Goal: Contribute content: Add original content to the website for others to see

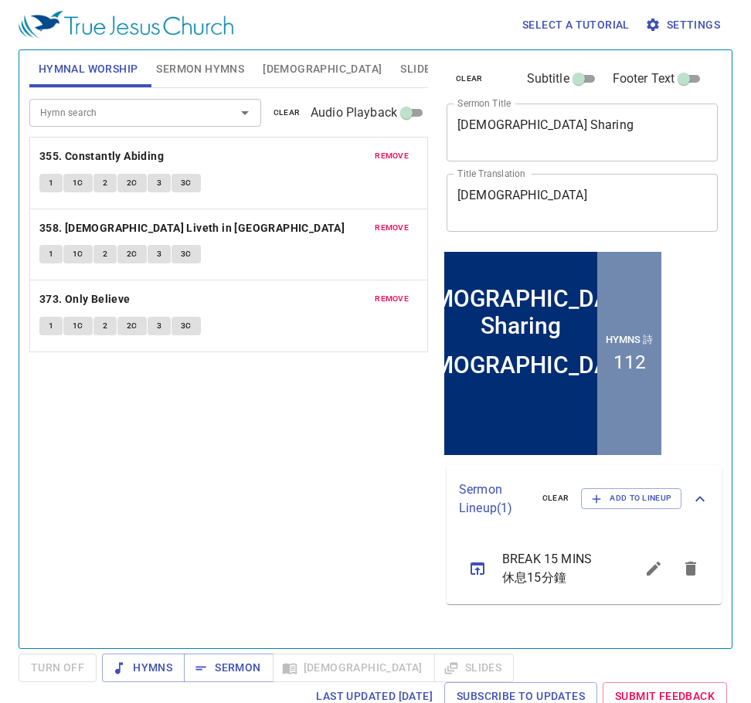
click at [557, 202] on textarea "聖經分享" at bounding box center [583, 202] width 250 height 29
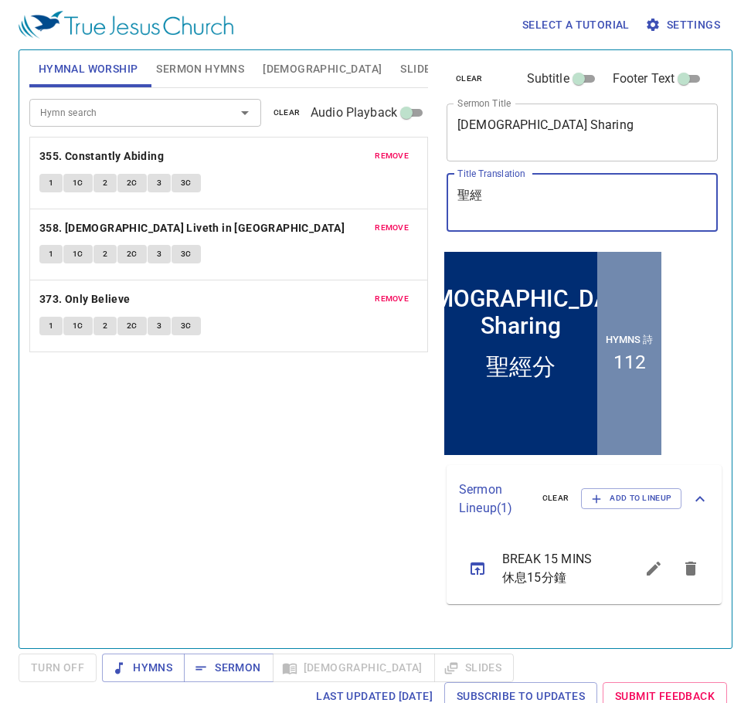
type textarea "聖"
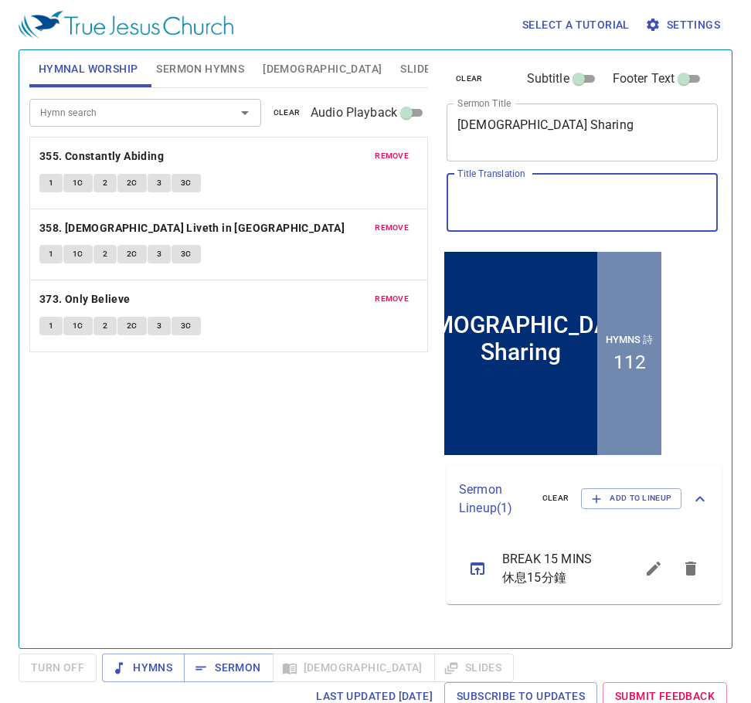
paste textarea "挪亞的日子"
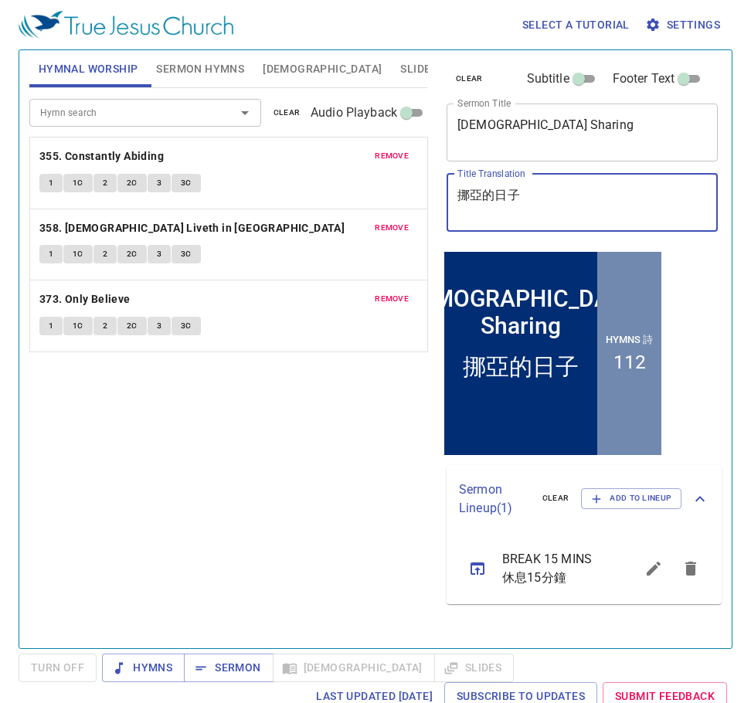
type textarea "挪亞的日子"
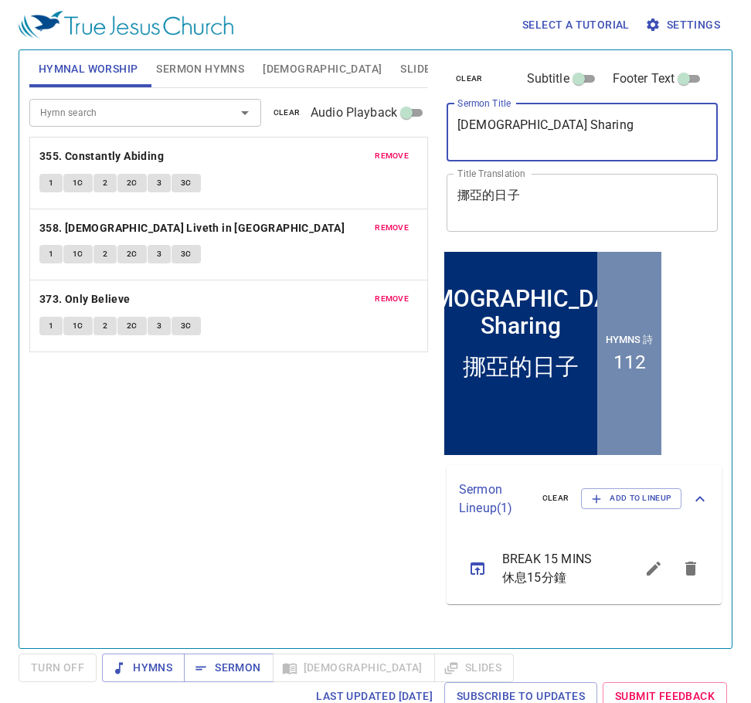
drag, startPoint x: 538, startPoint y: 119, endPoint x: 400, endPoint y: 120, distance: 138.4
click at [400, 120] on div "Hymnal Worship Sermon Hymns Bible Slides Hymn search Hymn search clear Audio Pl…" at bounding box center [375, 343] width 705 height 598
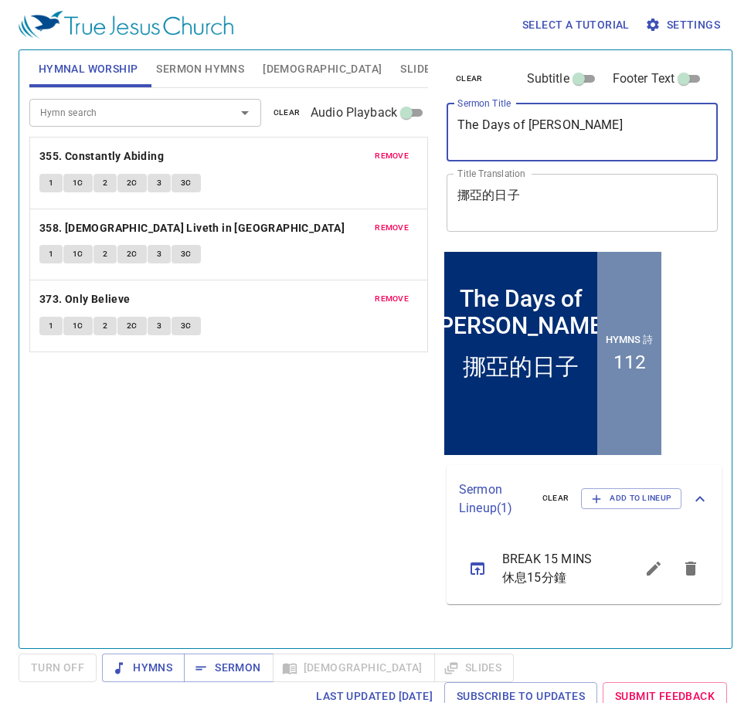
type textarea "The Days of [PERSON_NAME]"
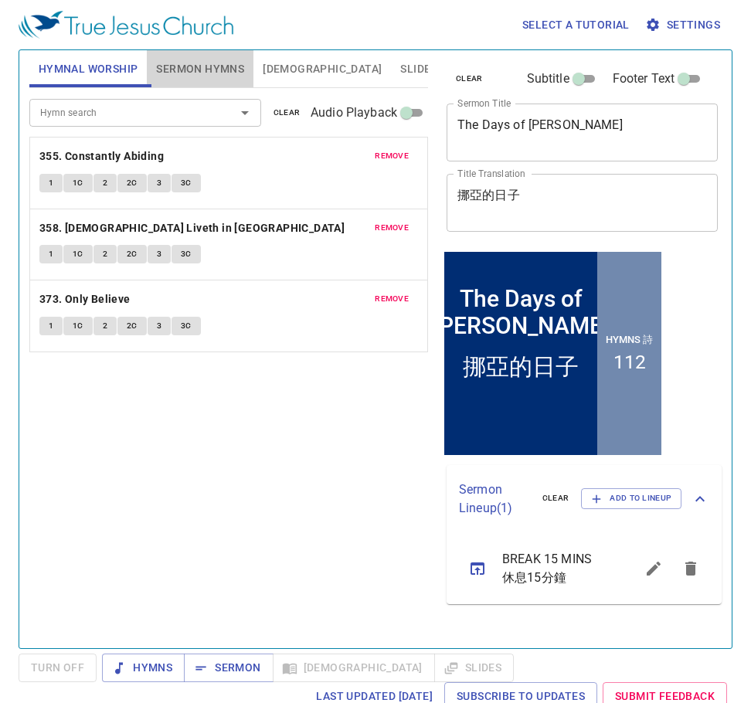
click at [186, 67] on span "Sermon Hymns" at bounding box center [200, 69] width 88 height 19
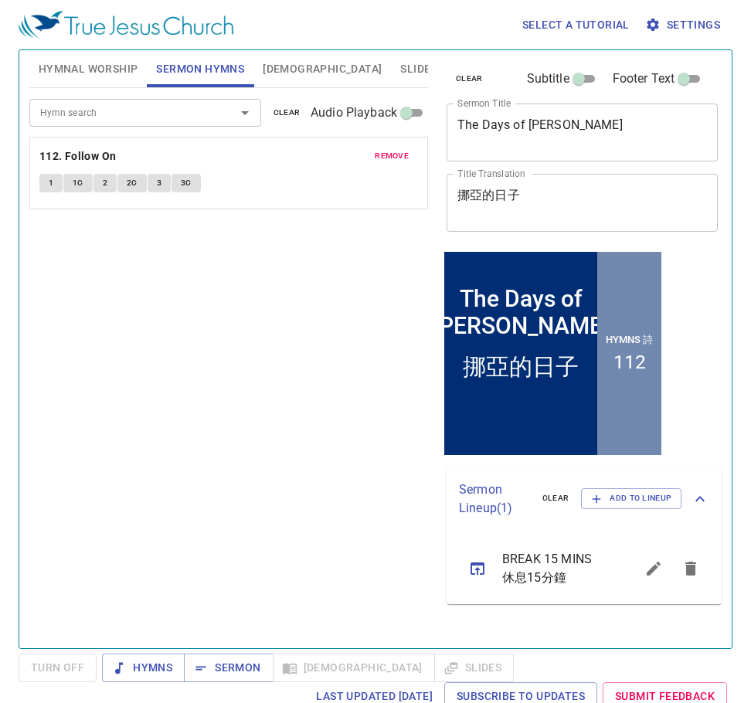
click at [289, 99] on div "Hymn search Hymn search clear Audio Playback" at bounding box center [228, 112] width 399 height 49
click at [289, 114] on span "clear" at bounding box center [287, 113] width 27 height 14
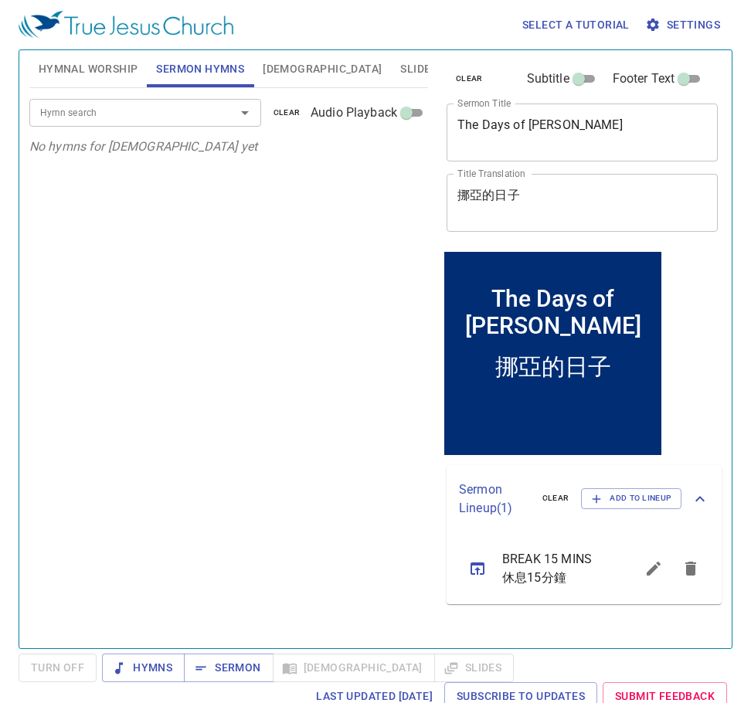
click at [209, 115] on input "Hymn search" at bounding box center [122, 113] width 177 height 18
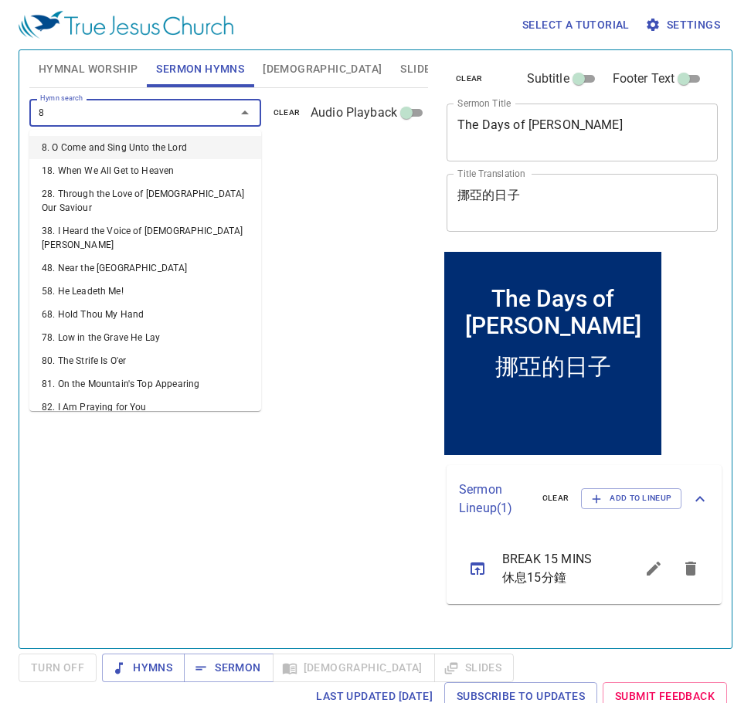
type input "85"
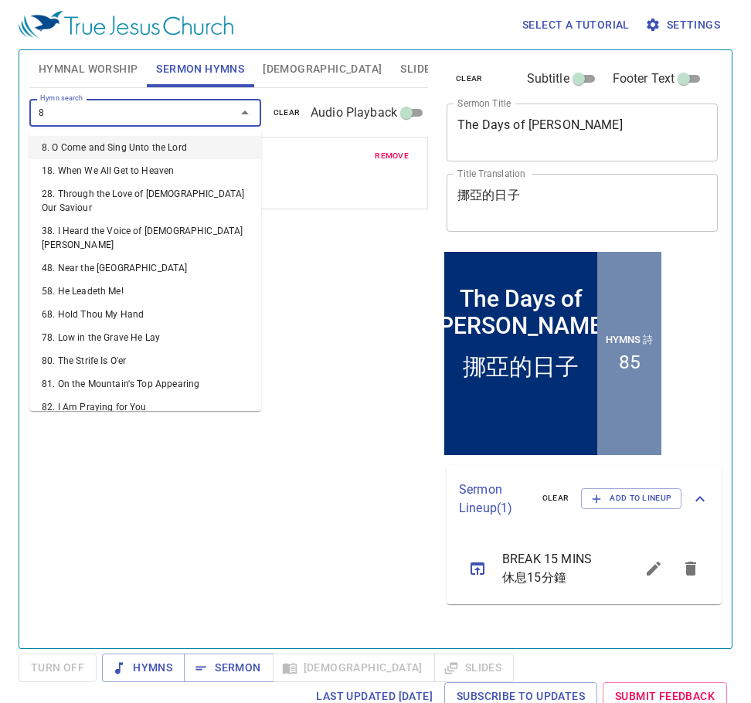
type input "87"
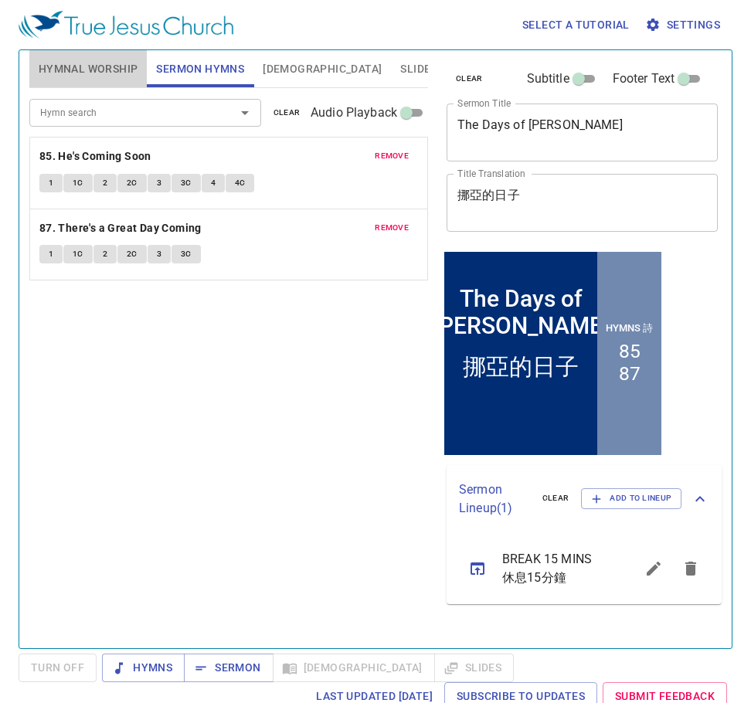
click at [111, 63] on span "Hymnal Worship" at bounding box center [89, 69] width 100 height 19
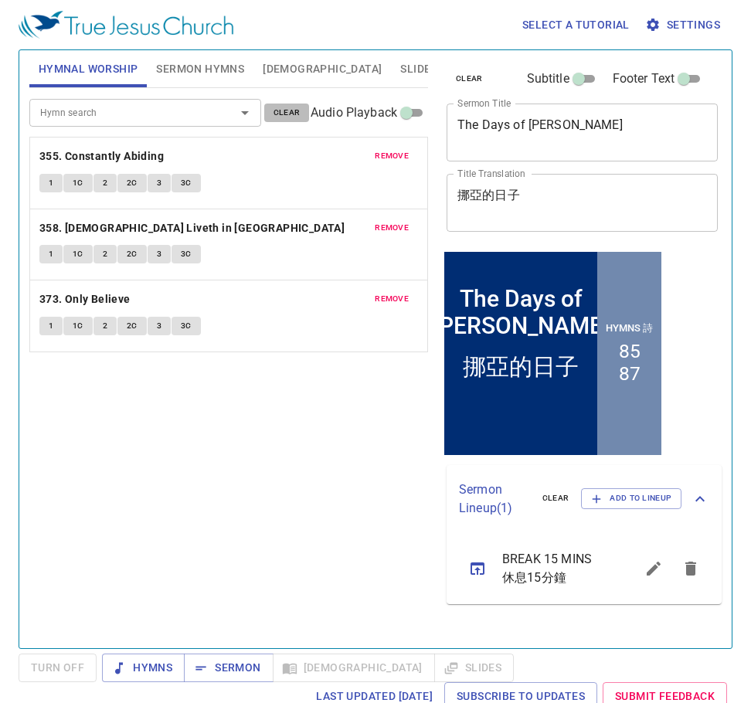
click at [280, 114] on span "clear" at bounding box center [287, 113] width 27 height 14
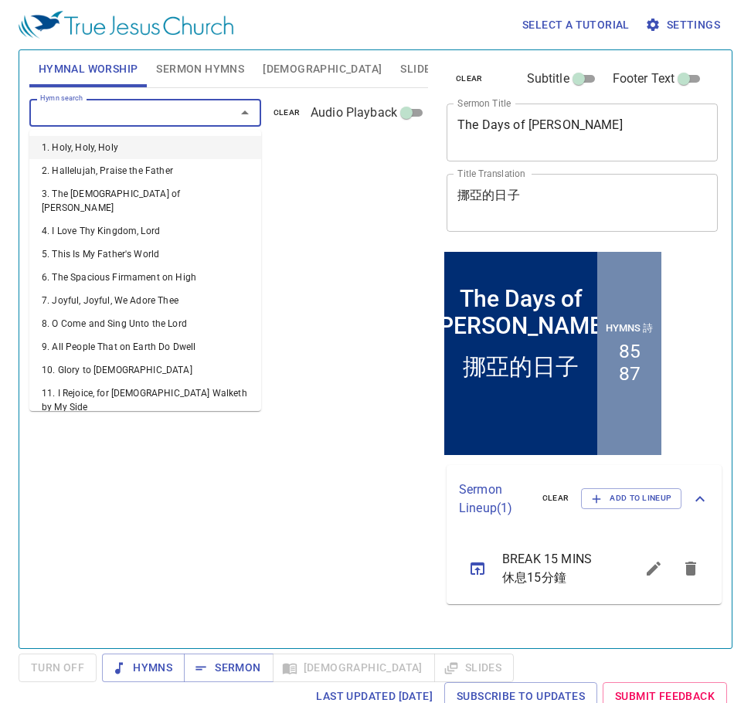
click at [199, 109] on input "Hymn search" at bounding box center [122, 113] width 177 height 18
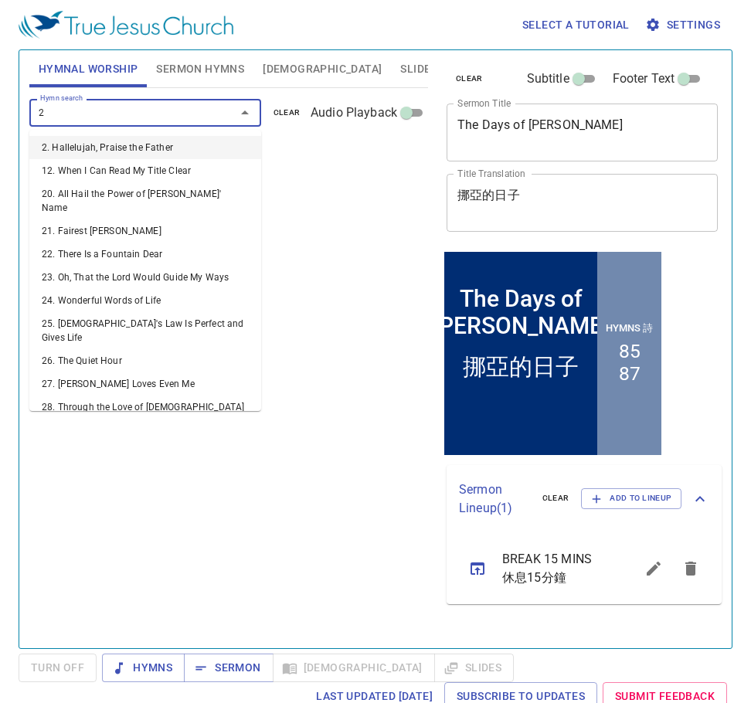
type input "24"
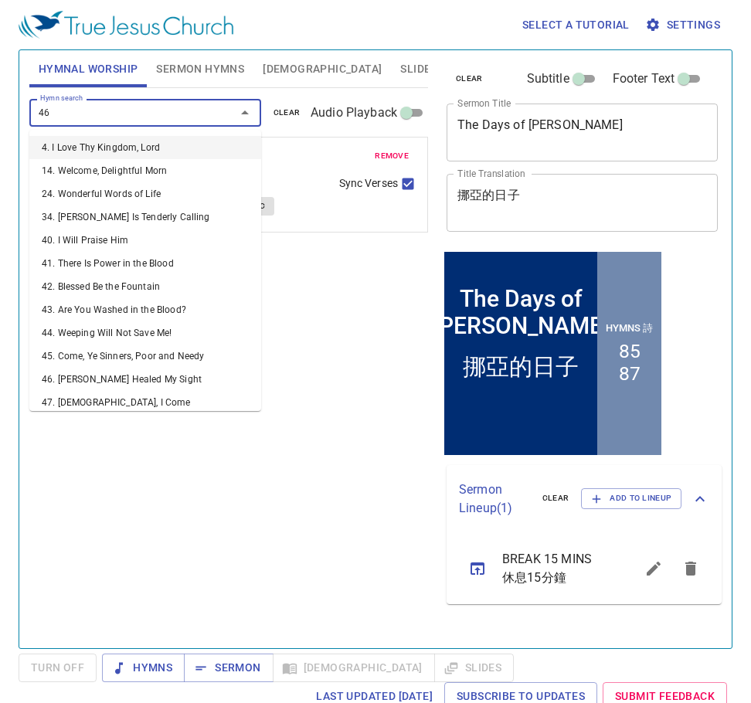
type input "464"
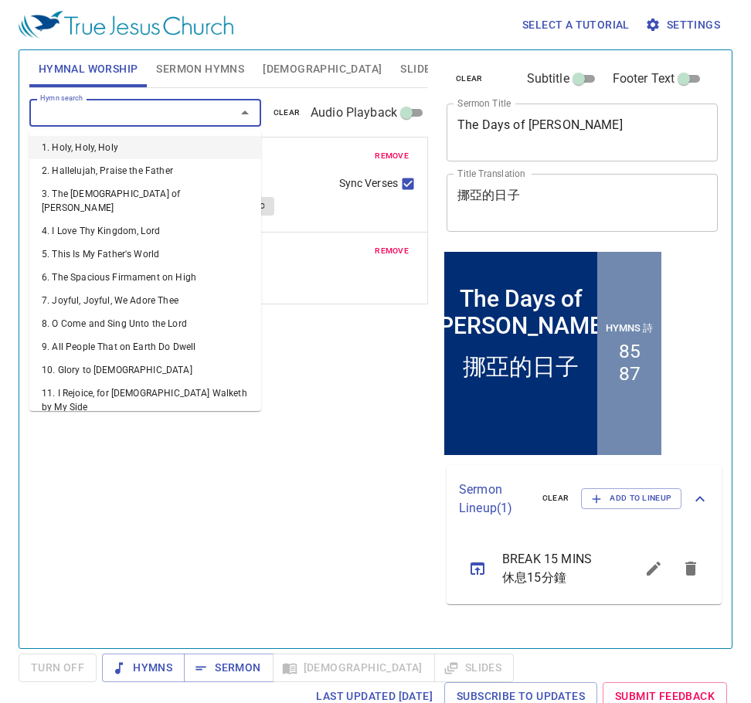
drag, startPoint x: 179, startPoint y: 110, endPoint x: 178, endPoint y: 119, distance: 9.3
click at [178, 119] on input "Hymn search" at bounding box center [122, 113] width 177 height 18
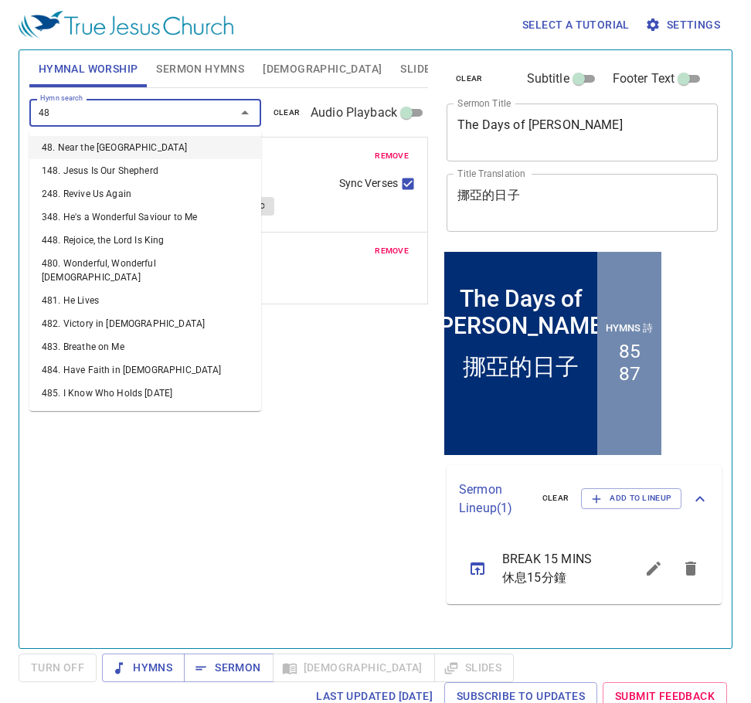
type input "483"
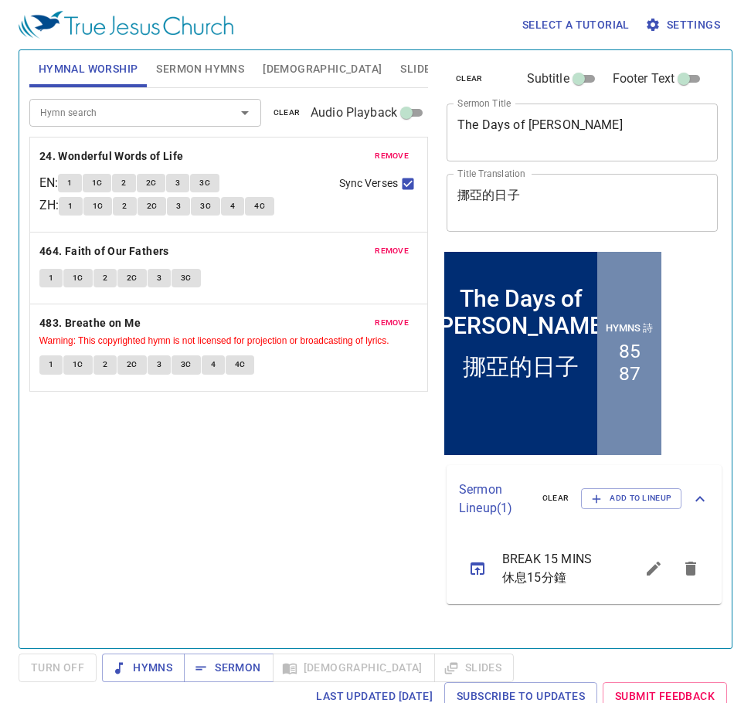
click at [400, 65] on span "Slides" at bounding box center [418, 69] width 36 height 19
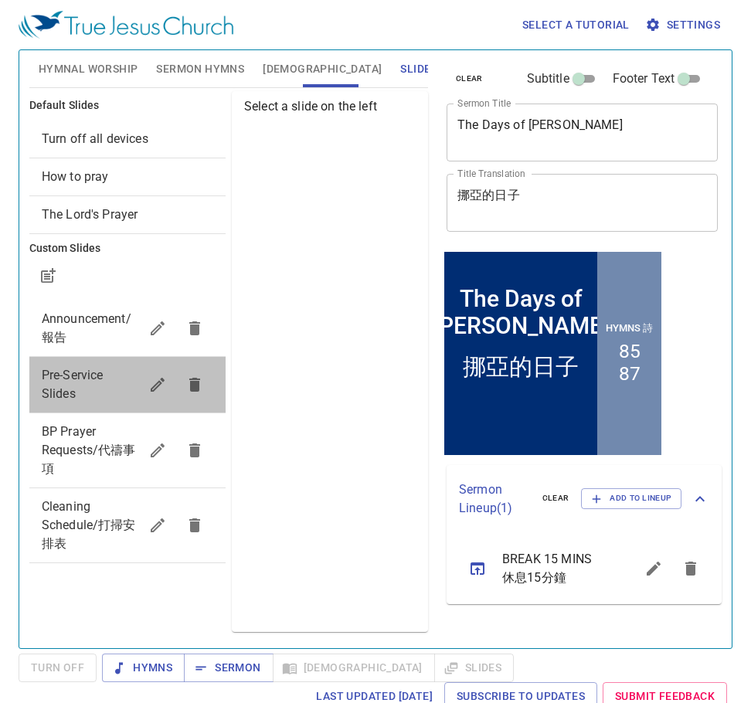
click at [109, 383] on span "Pre-Service Slides" at bounding box center [90, 384] width 97 height 37
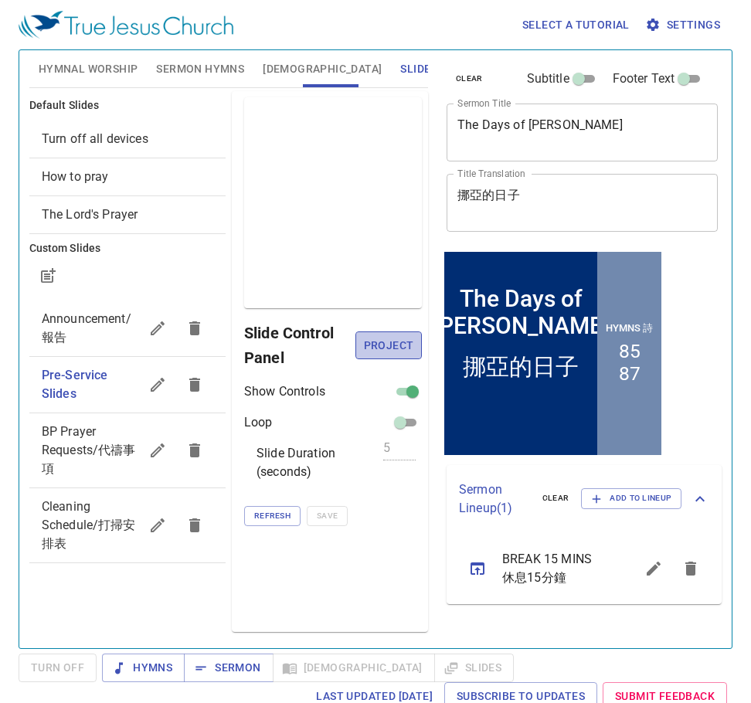
click at [392, 343] on span "Project" at bounding box center [389, 345] width 42 height 19
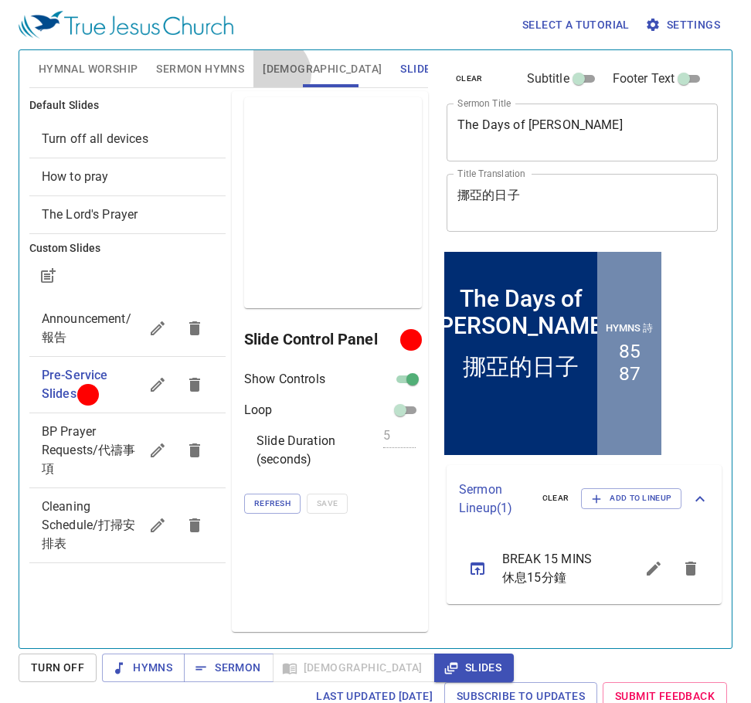
click at [274, 74] on span "[DEMOGRAPHIC_DATA]" at bounding box center [322, 69] width 119 height 19
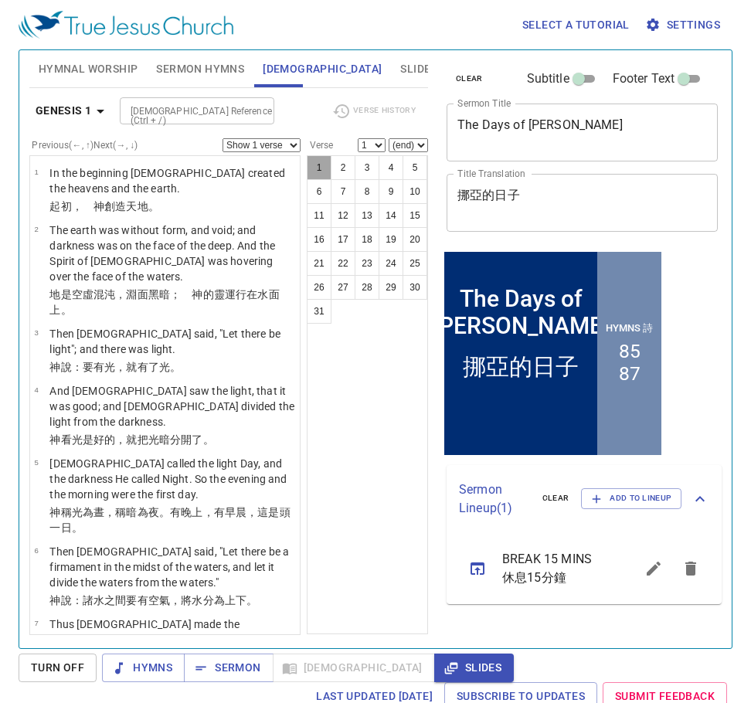
click at [322, 162] on button "1" at bounding box center [319, 167] width 25 height 25
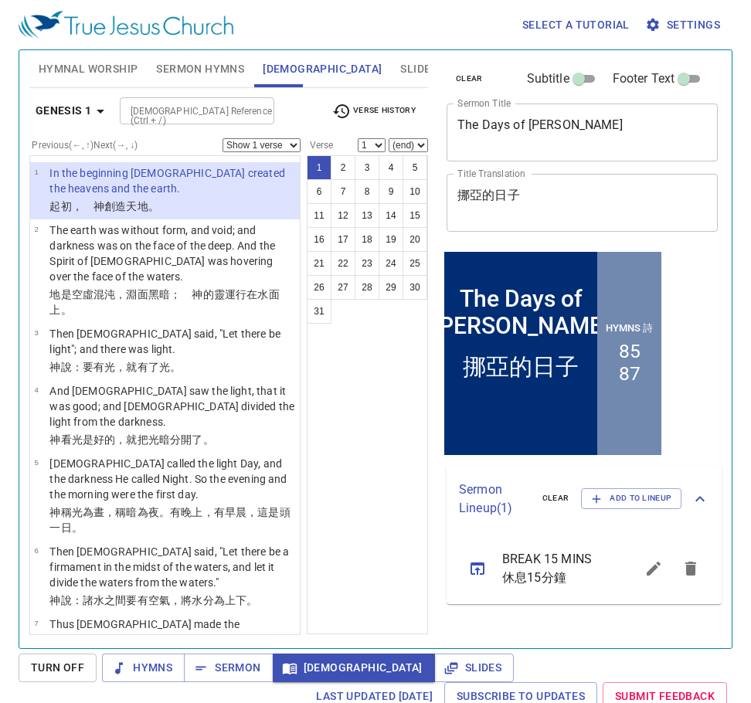
click at [400, 69] on span "Slides" at bounding box center [418, 69] width 36 height 19
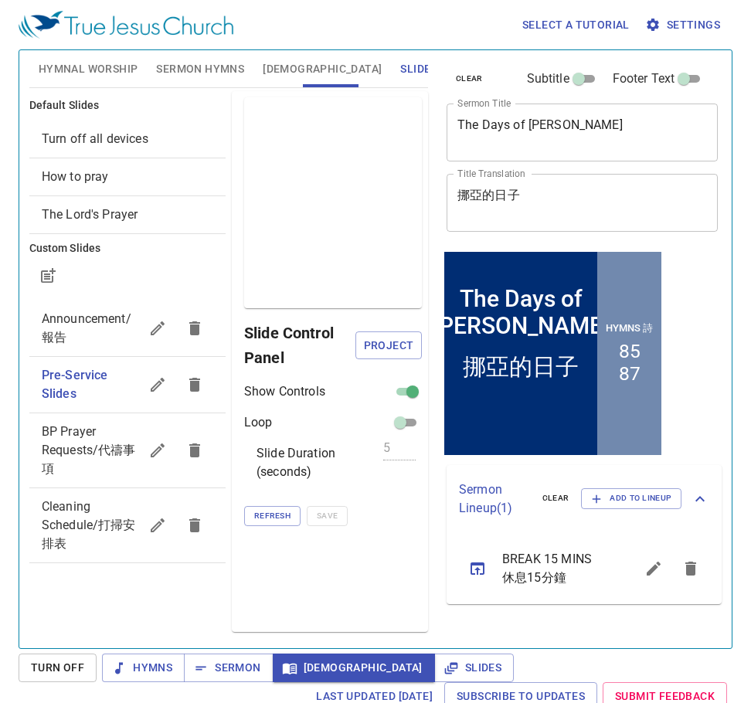
click at [395, 345] on span "Project" at bounding box center [389, 345] width 42 height 19
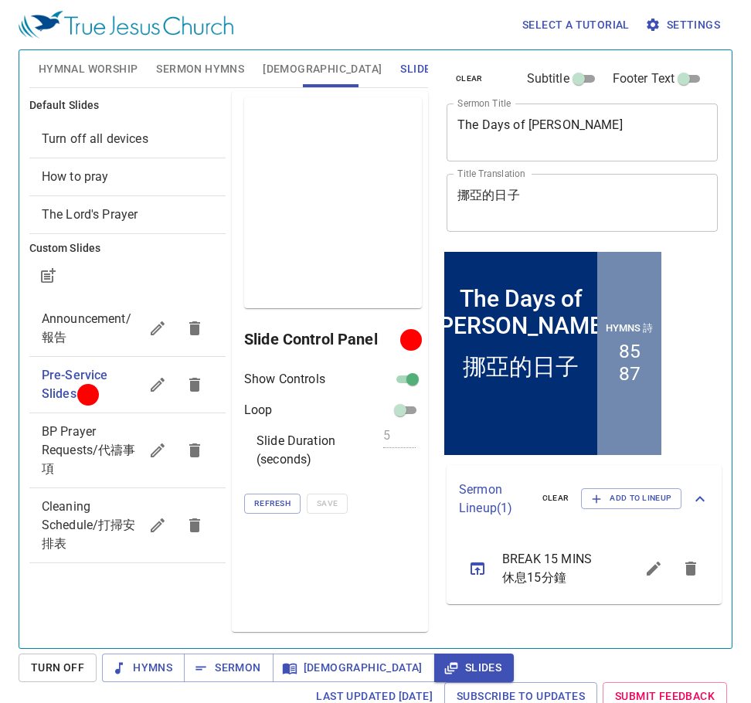
click at [176, 53] on button "Sermon Hymns" at bounding box center [200, 68] width 107 height 37
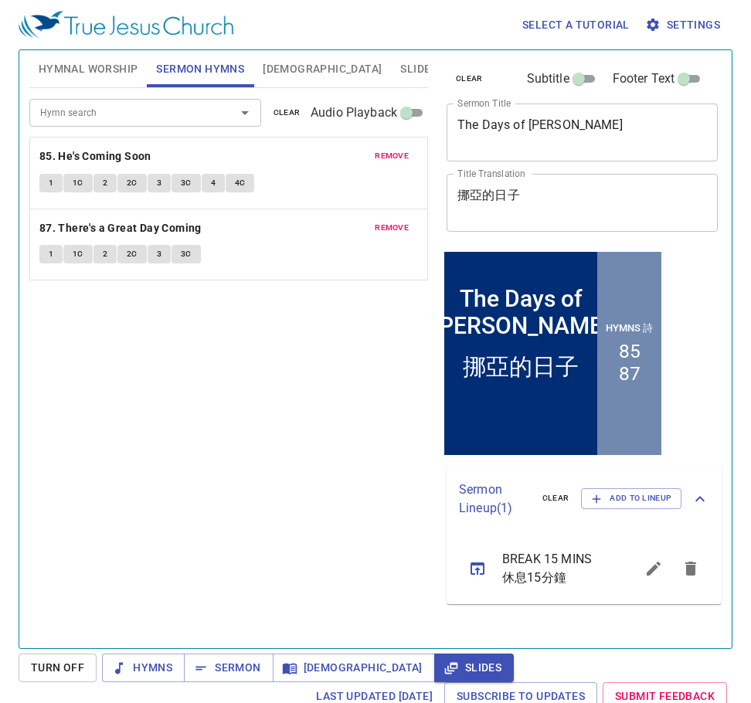
click at [117, 60] on span "Hymnal Worship" at bounding box center [89, 69] width 100 height 19
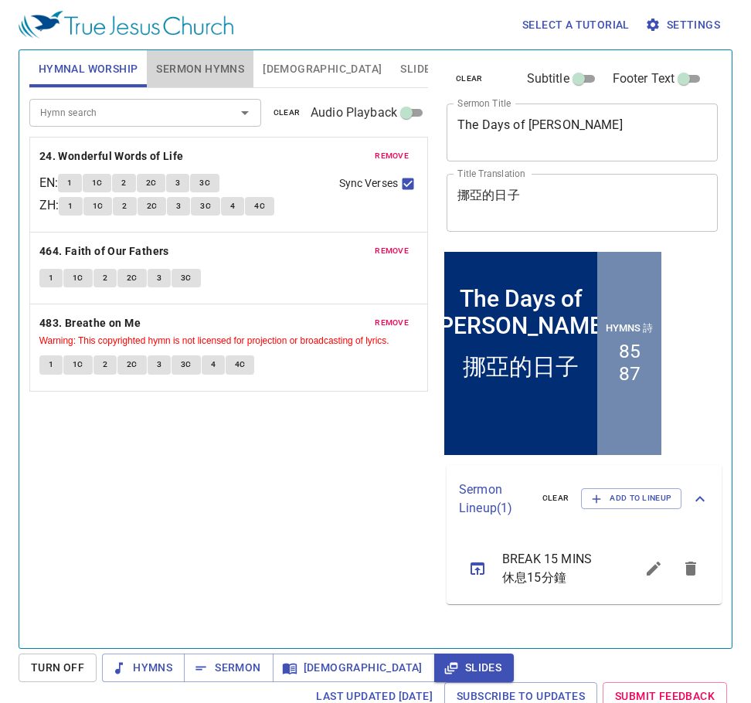
click at [188, 79] on button "Sermon Hymns" at bounding box center [200, 68] width 107 height 37
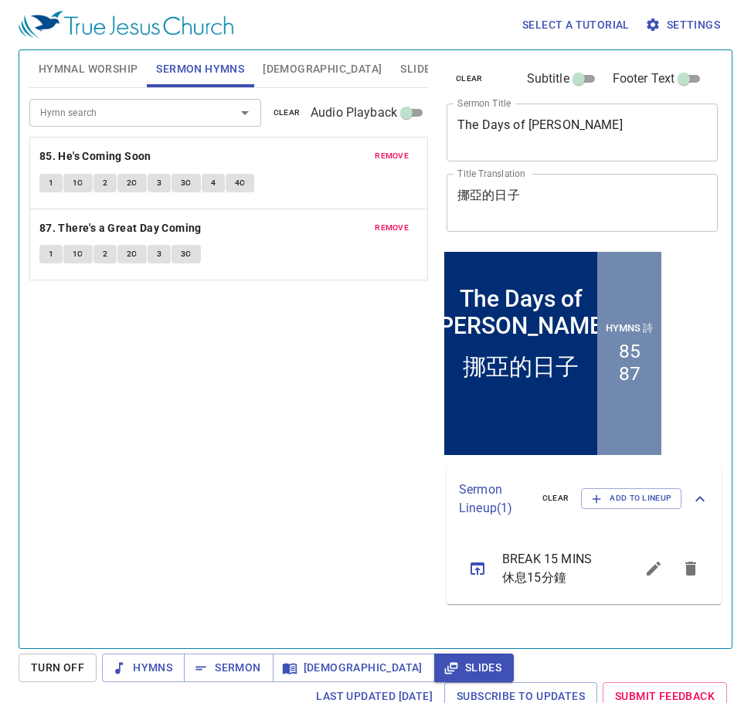
click at [277, 74] on span "[DEMOGRAPHIC_DATA]" at bounding box center [322, 69] width 119 height 19
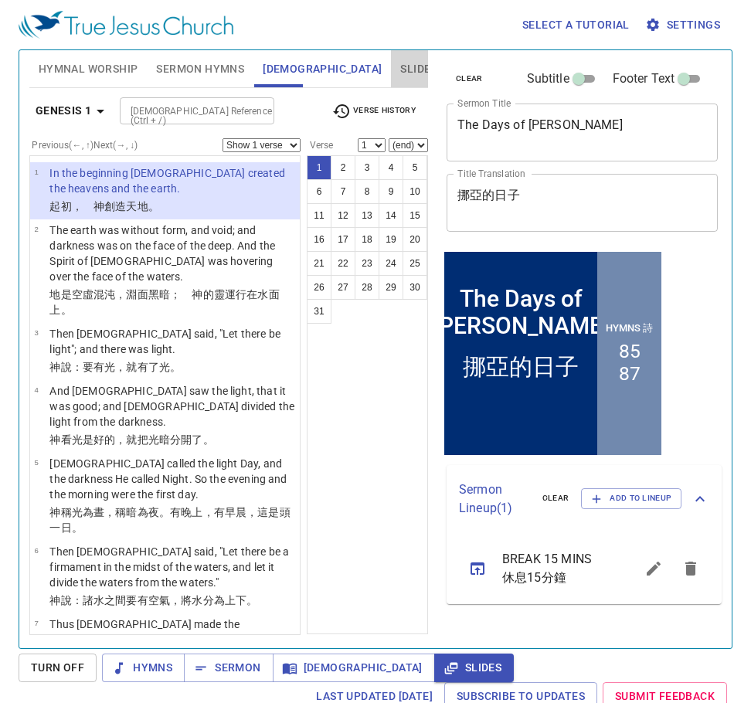
click at [391, 79] on button "Slides" at bounding box center [418, 68] width 55 height 37
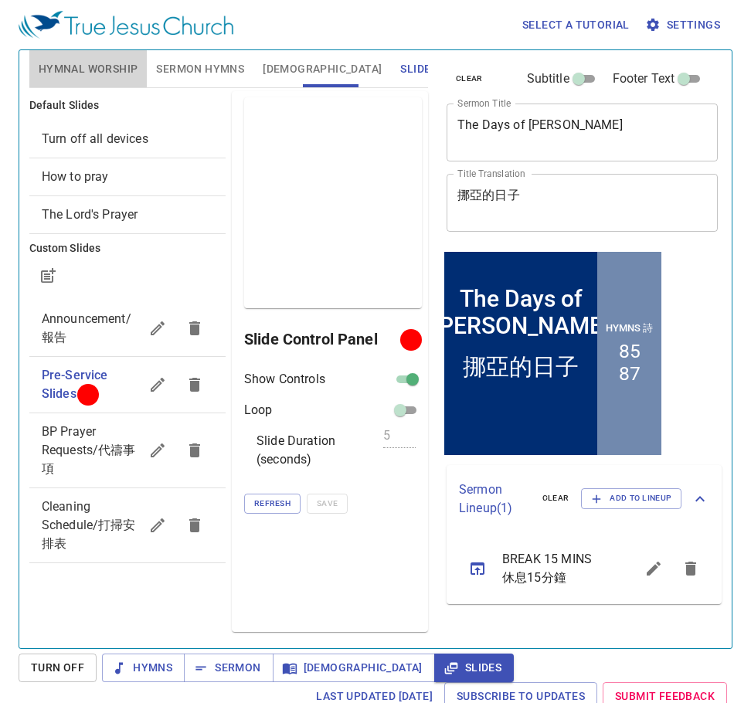
click at [131, 57] on button "Hymnal Worship" at bounding box center [88, 68] width 118 height 37
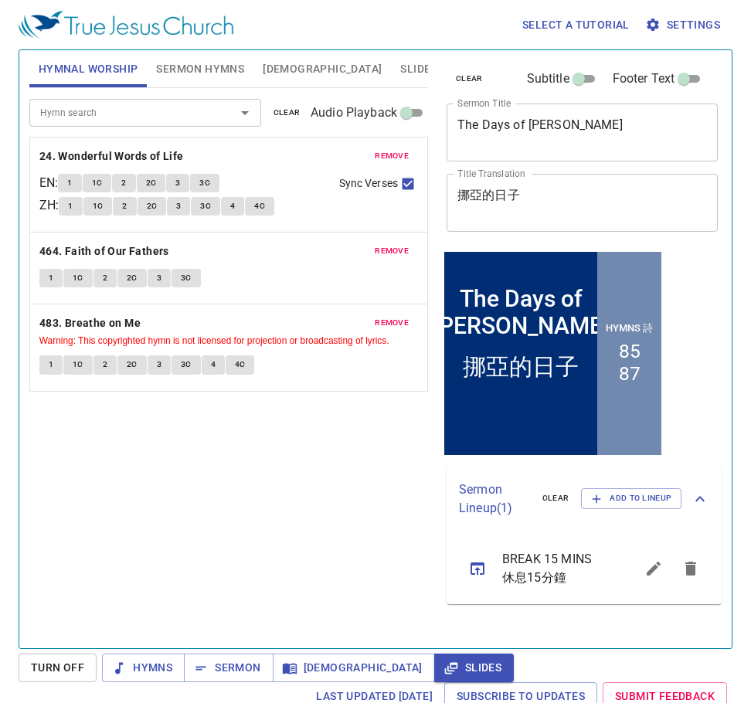
click at [189, 61] on span "Sermon Hymns" at bounding box center [200, 69] width 88 height 19
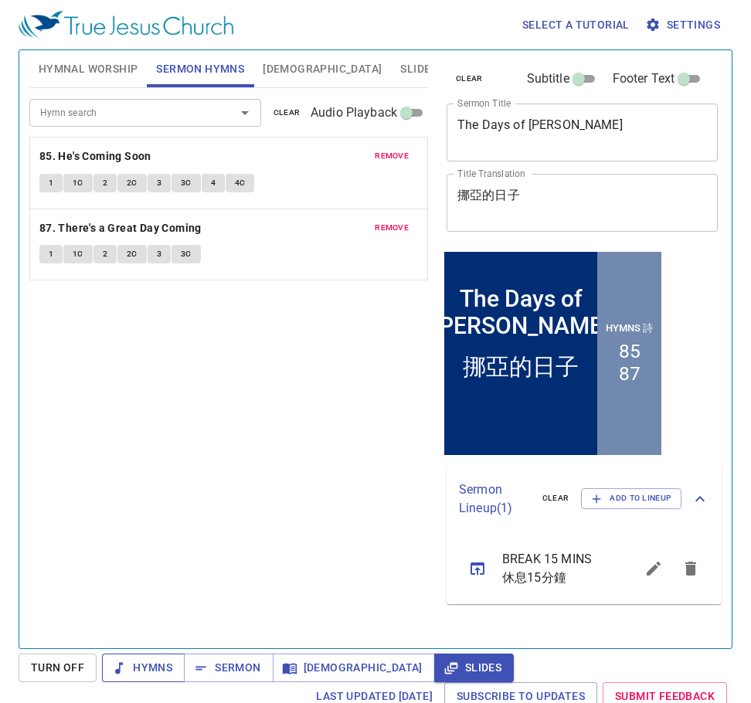
click at [150, 670] on span "Hymns" at bounding box center [143, 668] width 58 height 19
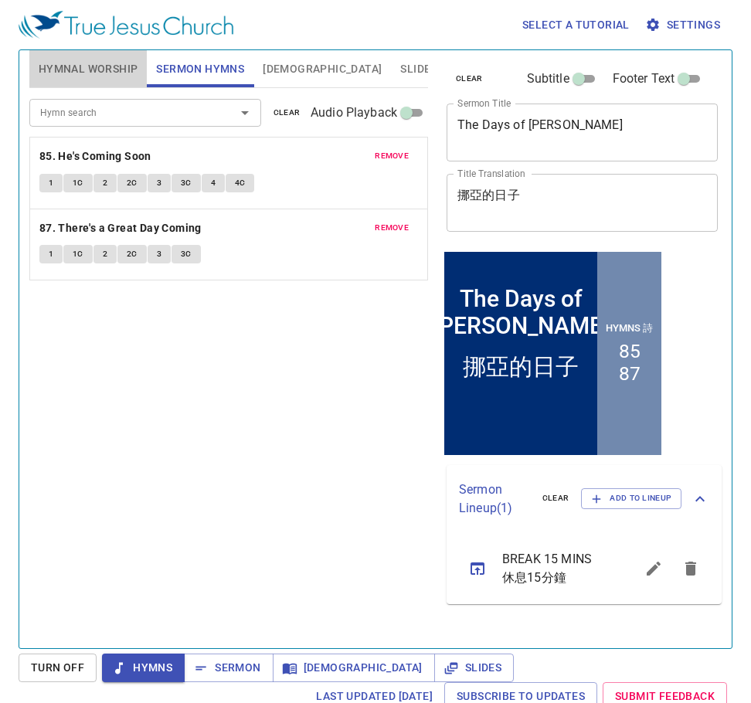
click at [95, 66] on span "Hymnal Worship" at bounding box center [89, 69] width 100 height 19
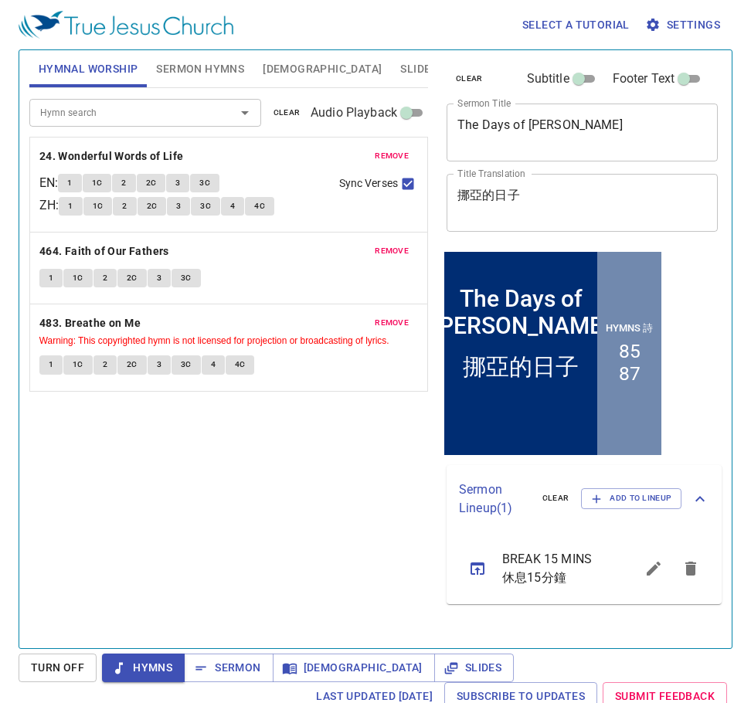
click at [130, 142] on div "remove 24. Wonderful Words of Life EN : 1 1C 2 2C 3 3C ZH : 1 1C 2 2C 3 3C 4 4C…" at bounding box center [228, 185] width 397 height 94
click at [137, 157] on b "24. Wonderful Words of Life" at bounding box center [111, 156] width 145 height 19
click at [72, 184] on button "1" at bounding box center [69, 183] width 23 height 19
click at [103, 181] on span "1C" at bounding box center [97, 183] width 11 height 14
click at [135, 192] on button "2" at bounding box center [123, 183] width 23 height 19
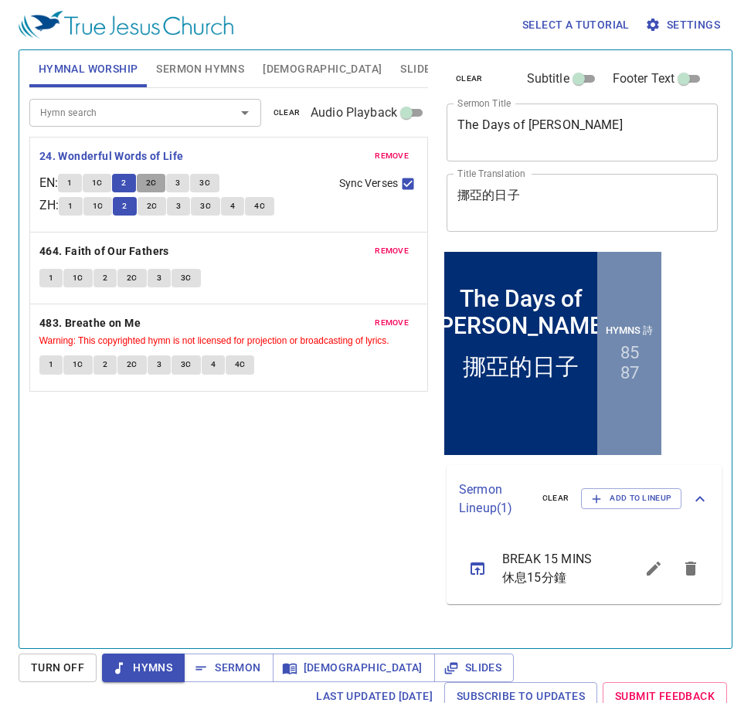
click at [157, 176] on span "2C" at bounding box center [151, 183] width 11 height 14
click at [414, 179] on input "Sync Verses" at bounding box center [408, 187] width 20 height 20
checkbox input "false"
click at [180, 181] on span "3" at bounding box center [177, 183] width 5 height 14
click at [244, 213] on button "4" at bounding box center [232, 206] width 23 height 19
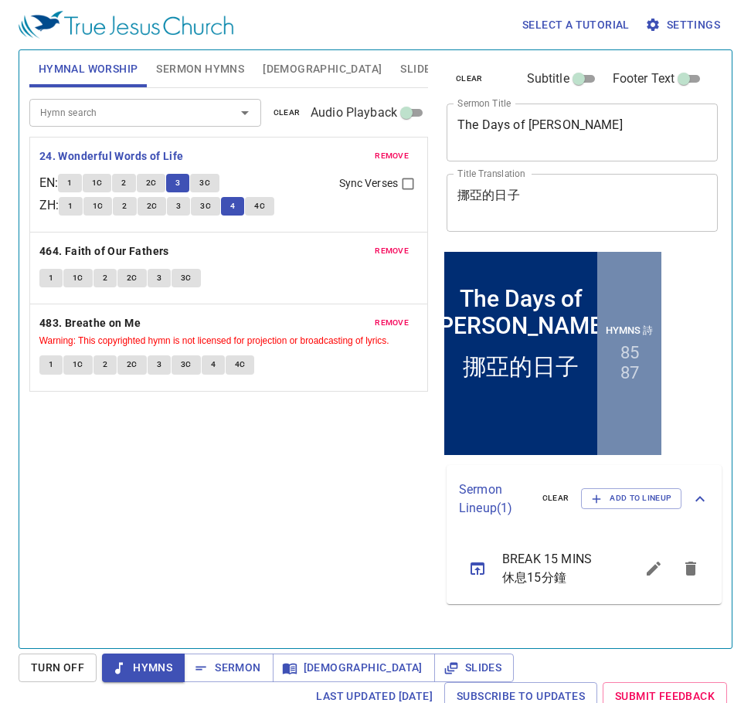
click at [210, 188] on span "3C" at bounding box center [204, 183] width 11 height 14
click at [261, 213] on span "4C" at bounding box center [259, 206] width 11 height 14
click at [109, 252] on b "464. Faith of Our Fathers" at bounding box center [104, 251] width 130 height 19
click at [59, 274] on button "1" at bounding box center [50, 278] width 23 height 19
click at [75, 278] on span "1C" at bounding box center [78, 278] width 11 height 14
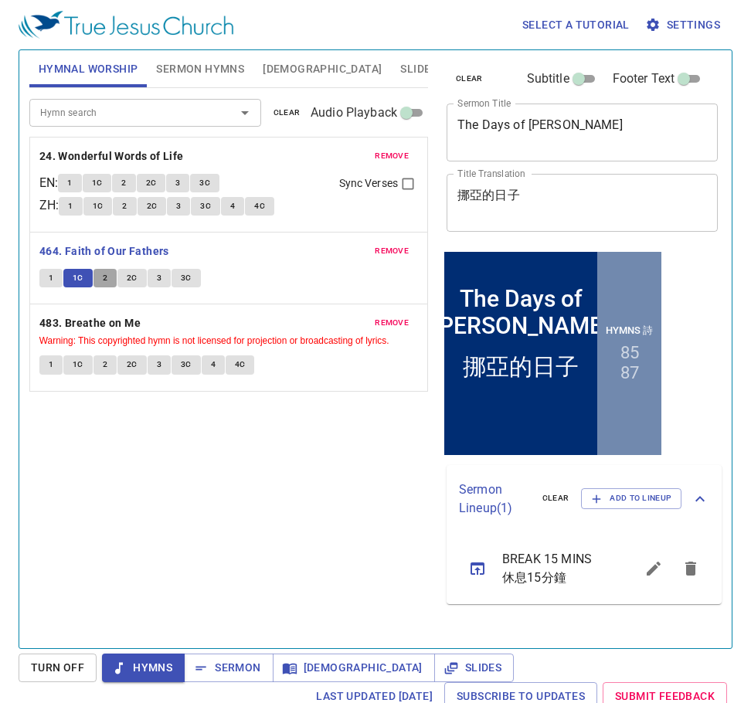
click at [107, 274] on button "2" at bounding box center [105, 278] width 23 height 19
click at [128, 278] on span "2C" at bounding box center [132, 278] width 11 height 14
click at [163, 275] on button "3" at bounding box center [159, 278] width 23 height 19
click at [188, 282] on span "3C" at bounding box center [186, 278] width 11 height 14
click at [132, 325] on b "483. Breathe on Me" at bounding box center [89, 323] width 101 height 19
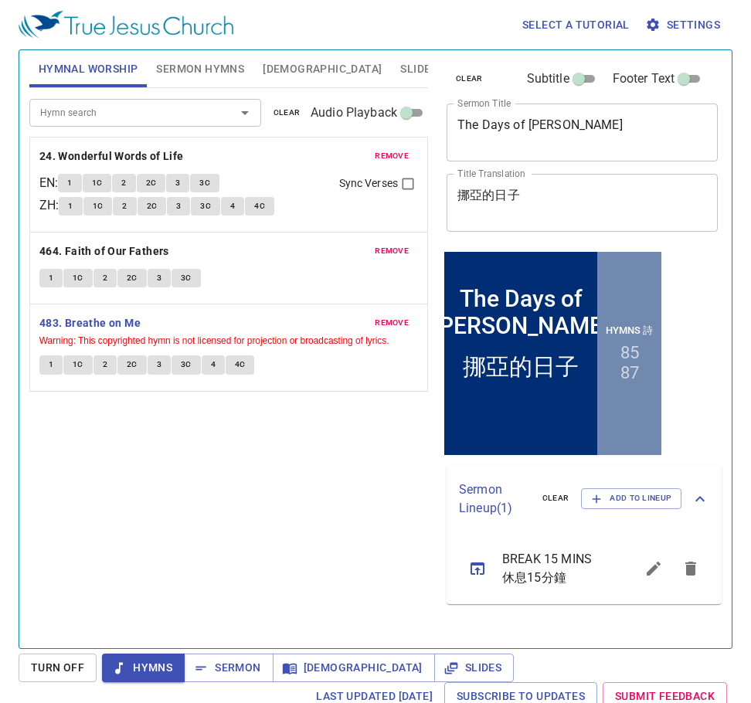
click at [54, 366] on button "1" at bounding box center [50, 365] width 23 height 19
click at [70, 370] on button "1C" at bounding box center [77, 365] width 29 height 19
click at [100, 363] on button "2" at bounding box center [105, 365] width 23 height 19
click at [127, 368] on span "2C" at bounding box center [132, 365] width 11 height 14
click at [157, 370] on span "3" at bounding box center [159, 365] width 5 height 14
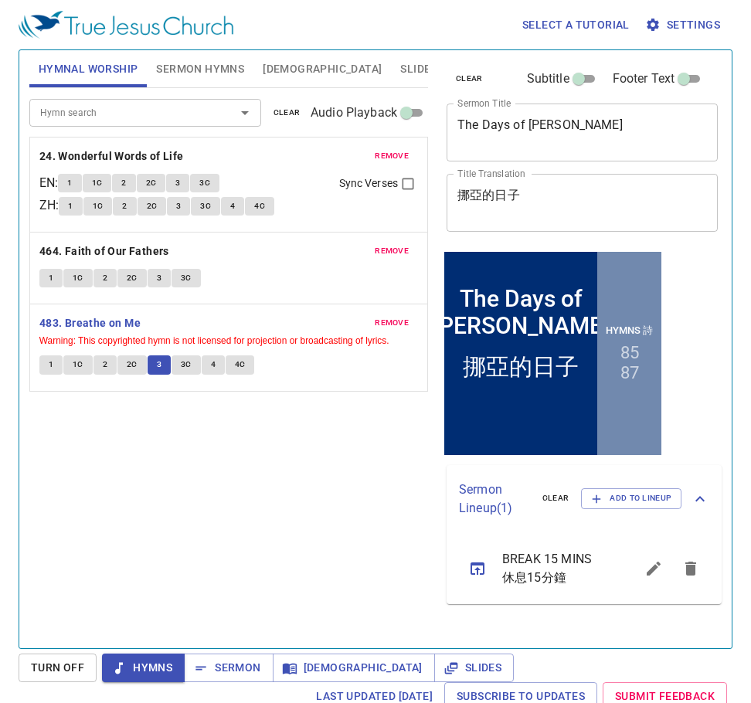
click at [175, 384] on div "remove 483. Breathe on Me Warning: This copyrighted hymn is not licensed for pr…" at bounding box center [228, 348] width 397 height 87
click at [184, 366] on span "3C" at bounding box center [186, 365] width 11 height 14
click at [211, 372] on span "4" at bounding box center [213, 365] width 5 height 14
click at [240, 366] on span "4C" at bounding box center [240, 365] width 11 height 14
click at [125, 318] on b "483. Breathe on Me" at bounding box center [89, 323] width 101 height 19
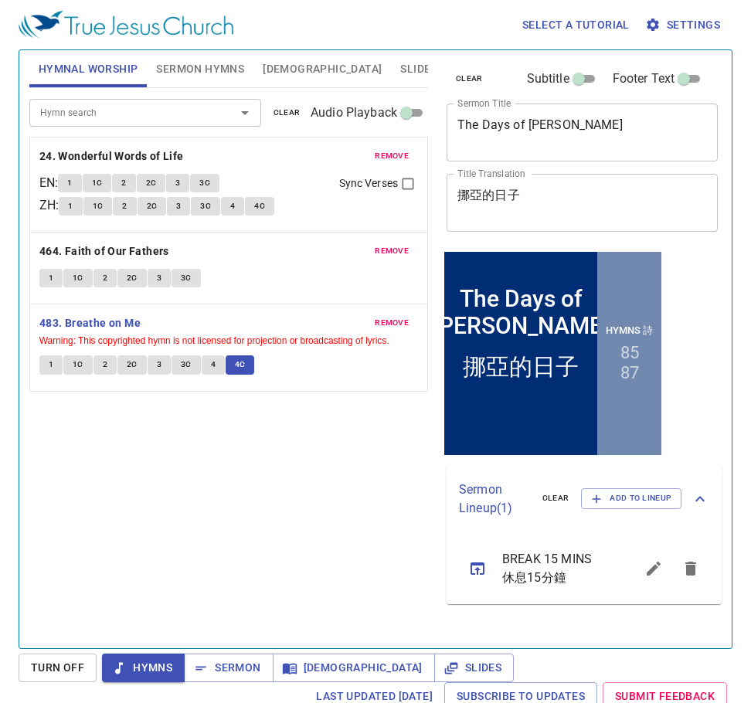
click at [400, 67] on span "Slides" at bounding box center [418, 69] width 36 height 19
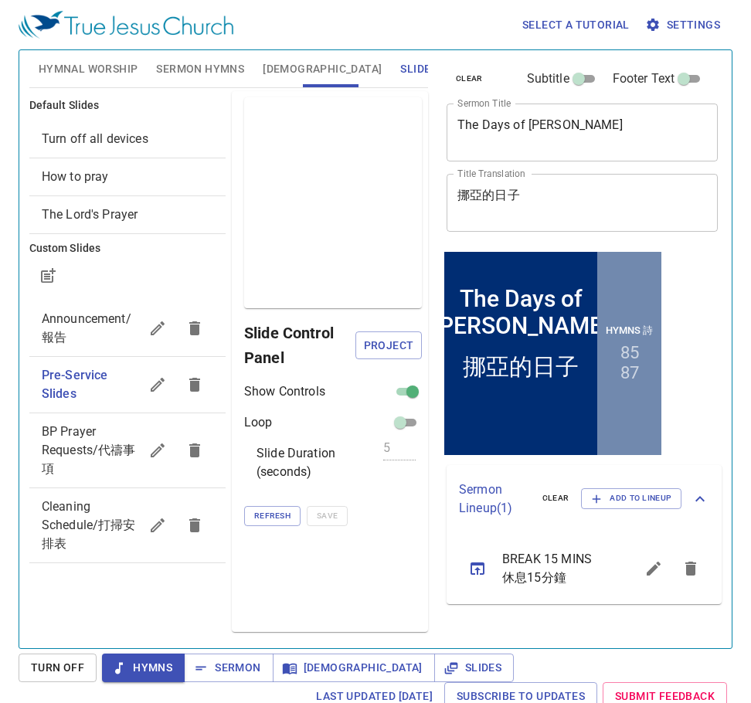
click at [135, 124] on div "Turn off all devices" at bounding box center [127, 139] width 196 height 37
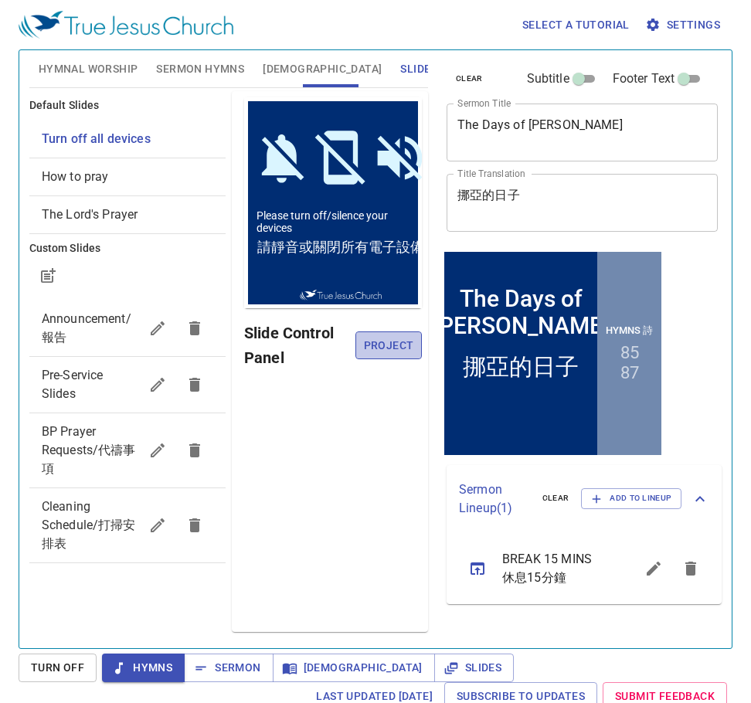
click at [387, 346] on span "Project" at bounding box center [389, 345] width 42 height 19
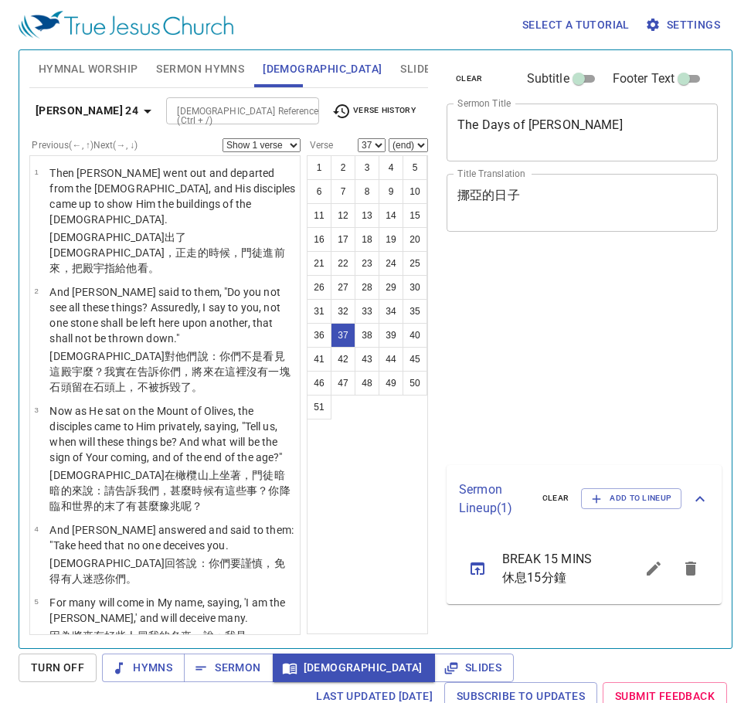
select select "37"
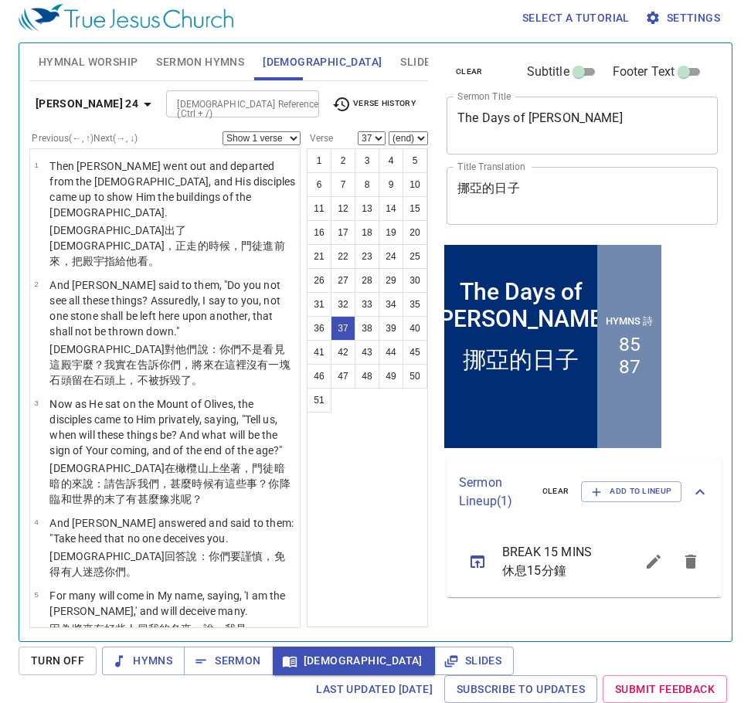
scroll to position [2867, 0]
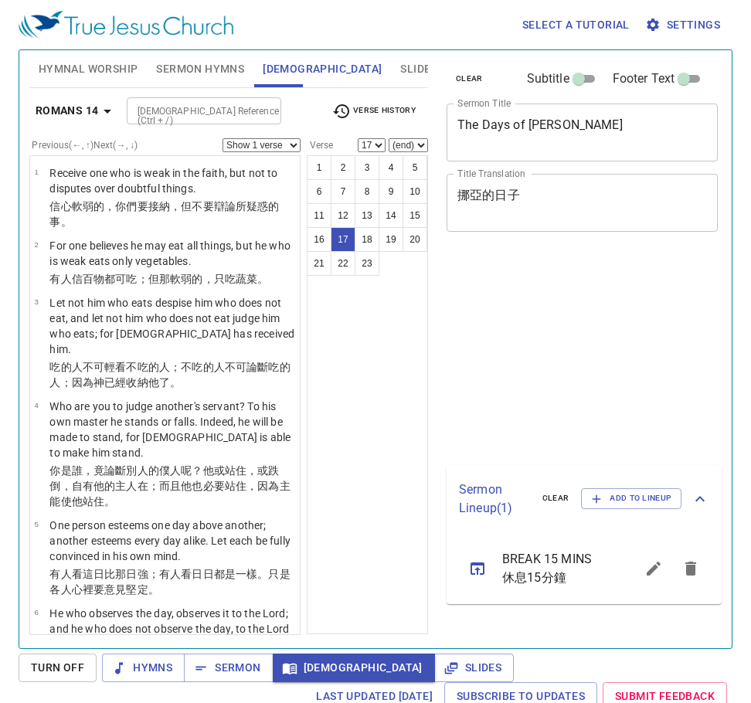
select select "17"
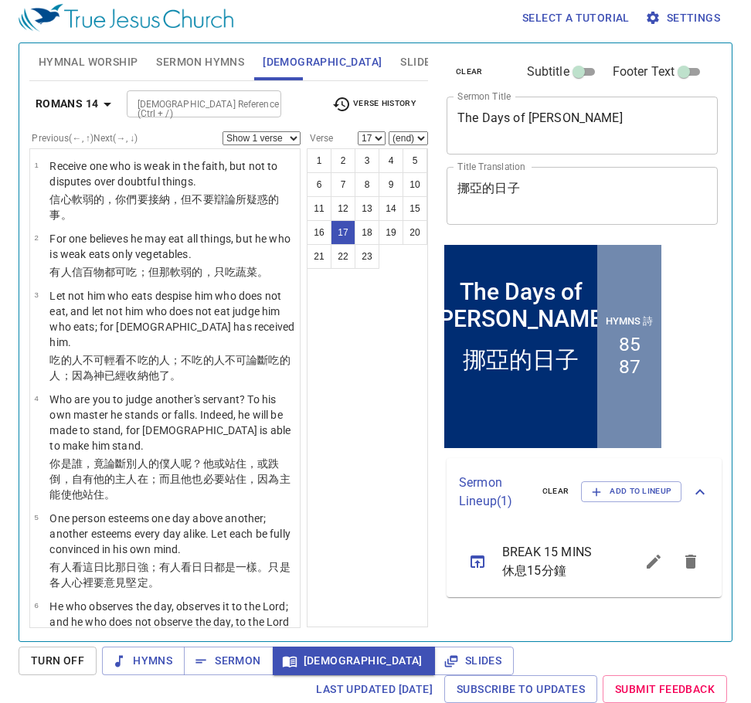
scroll to position [1252, 0]
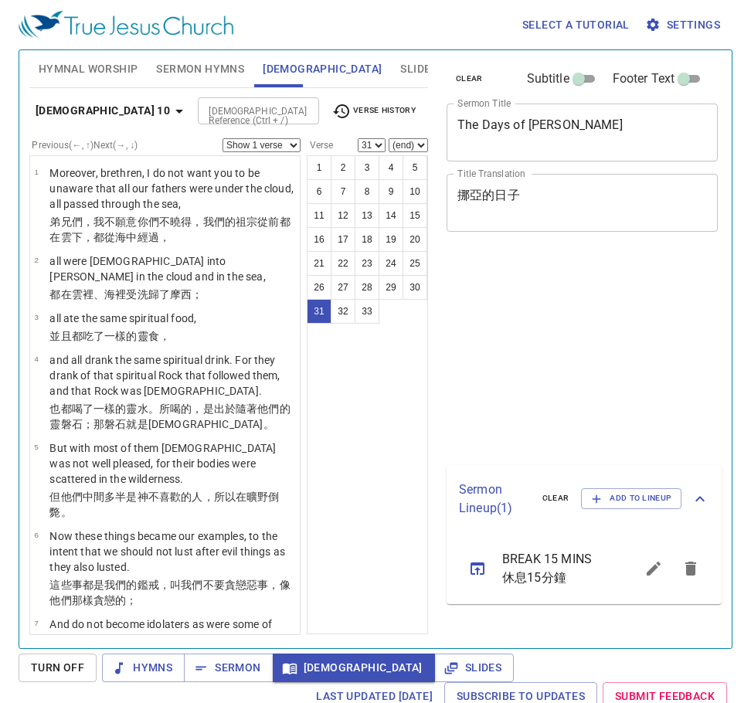
select select "31"
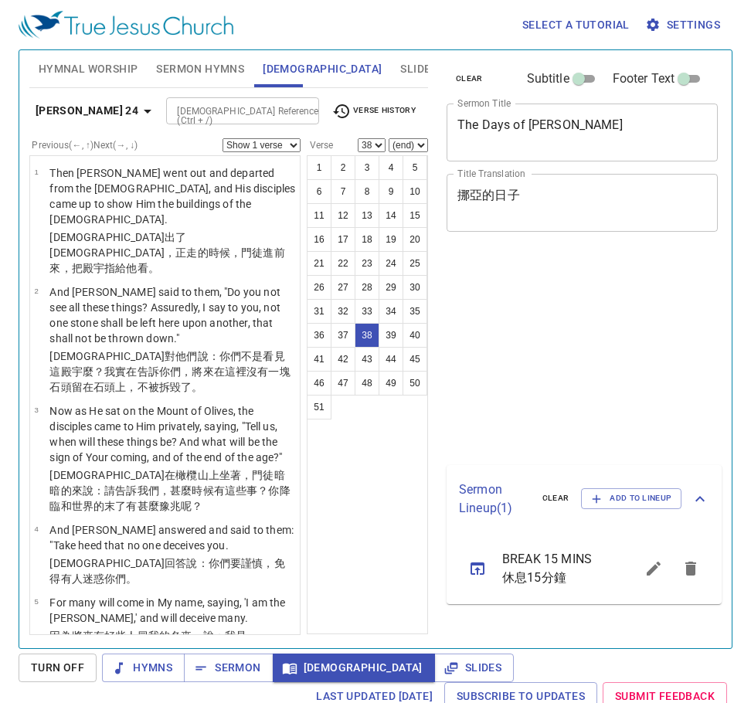
select select "38"
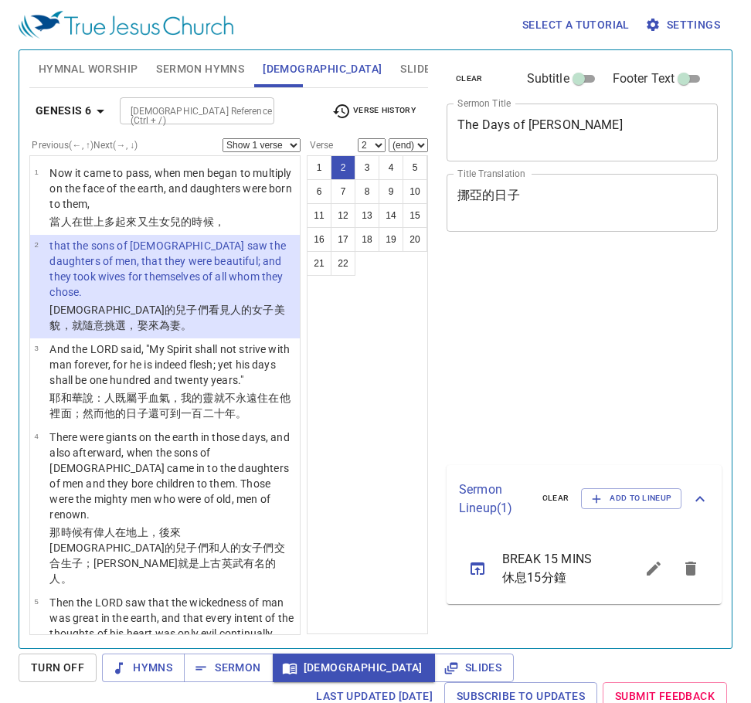
select select "2"
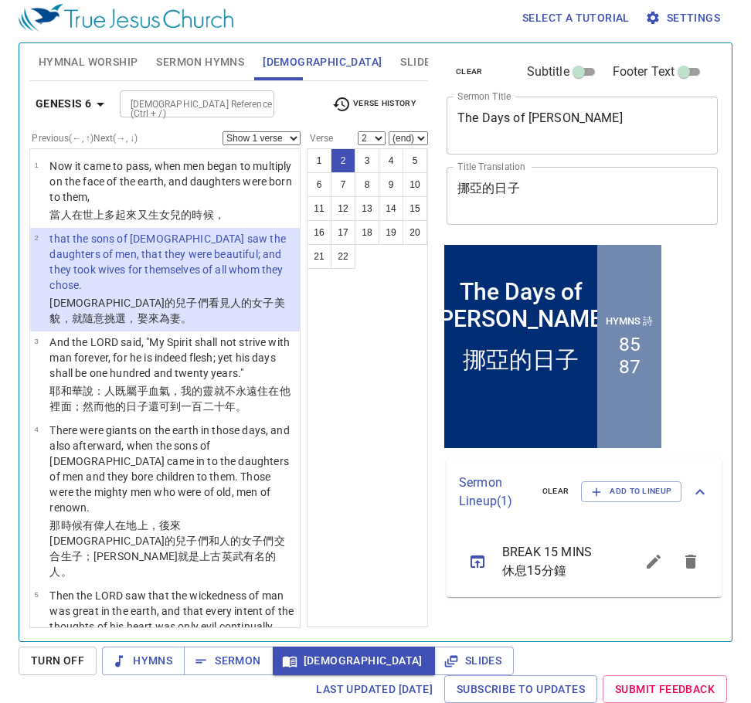
scroll to position [7, 0]
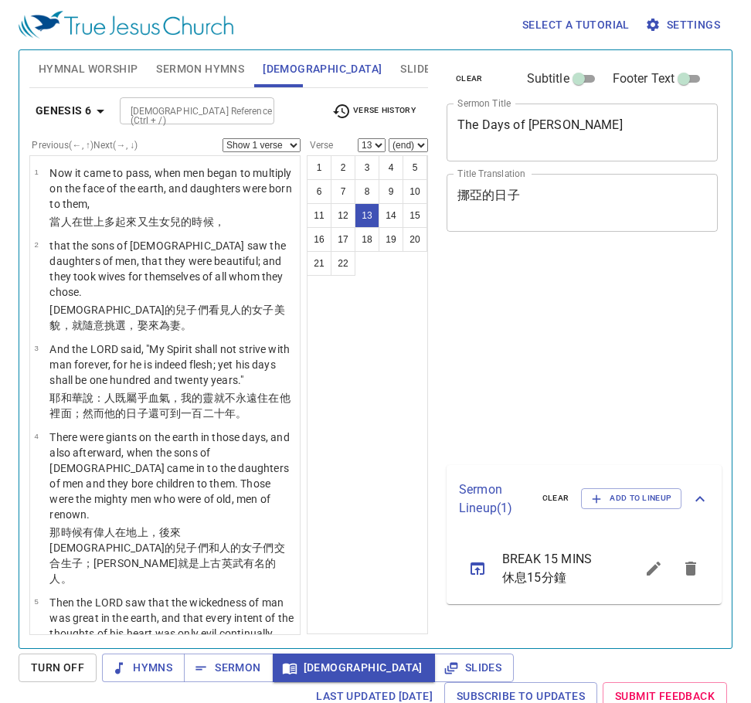
select select "13"
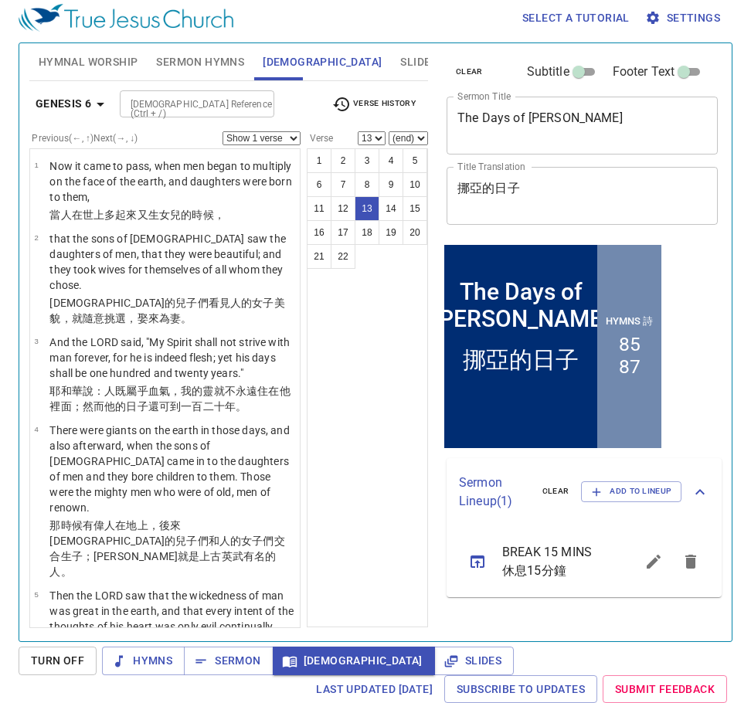
scroll to position [807, 0]
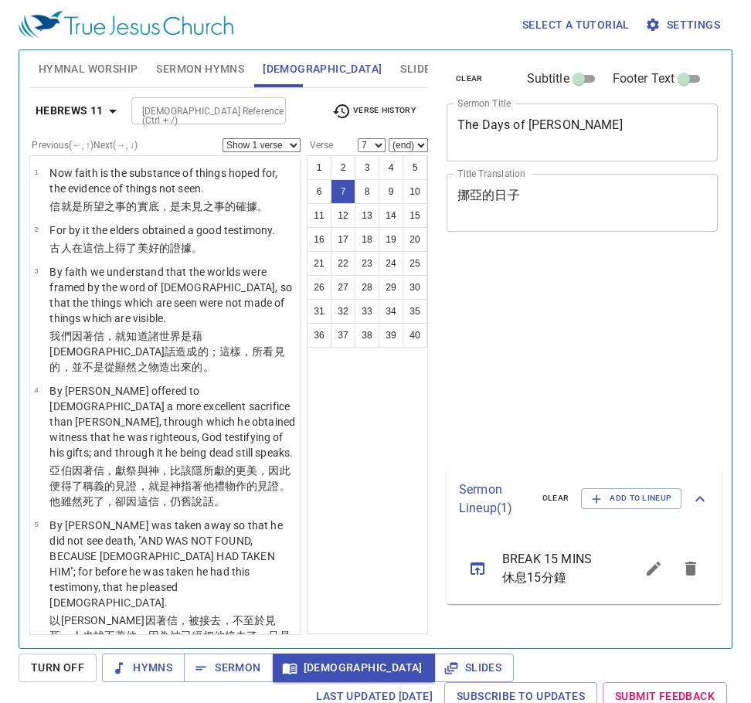
select select "7"
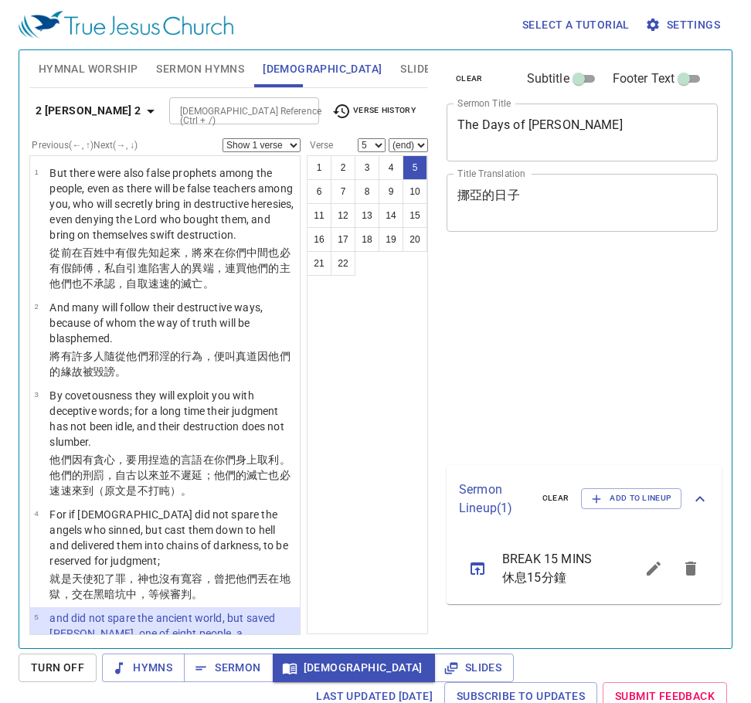
select select "5"
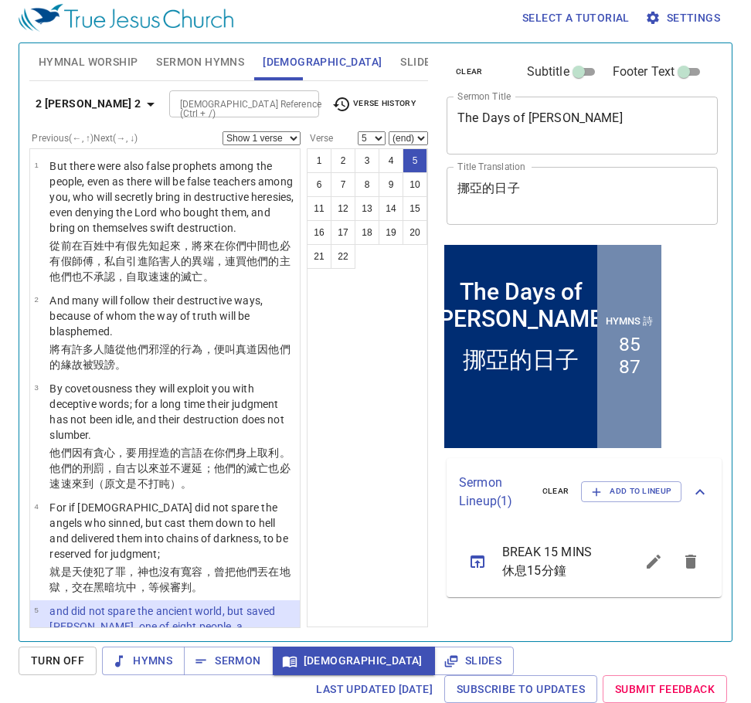
scroll to position [464, 0]
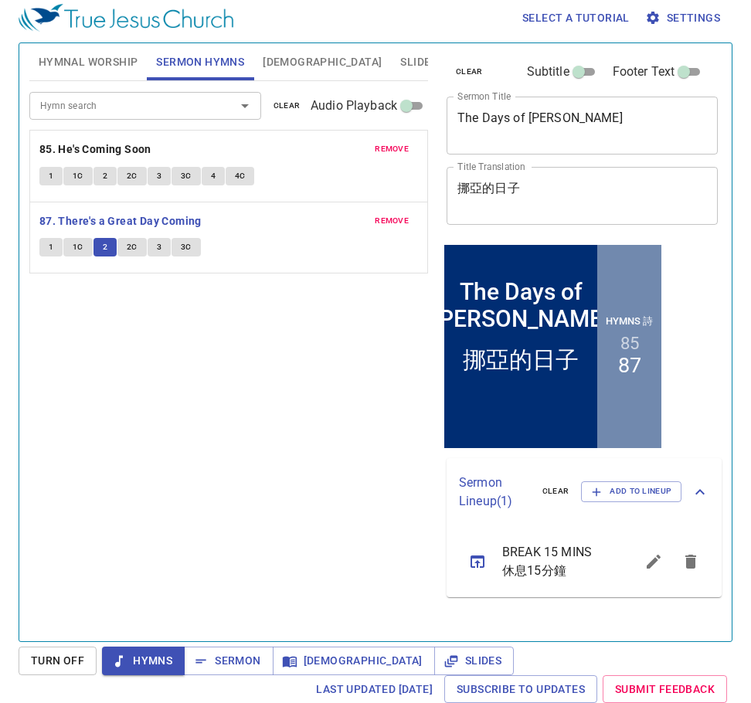
scroll to position [7, 0]
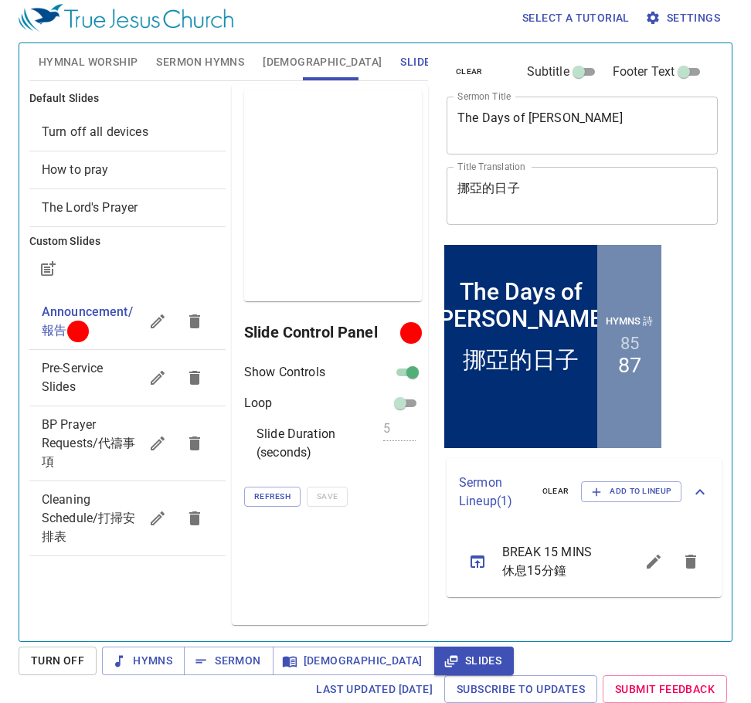
scroll to position [7, 0]
